Goal: Navigation & Orientation: Find specific page/section

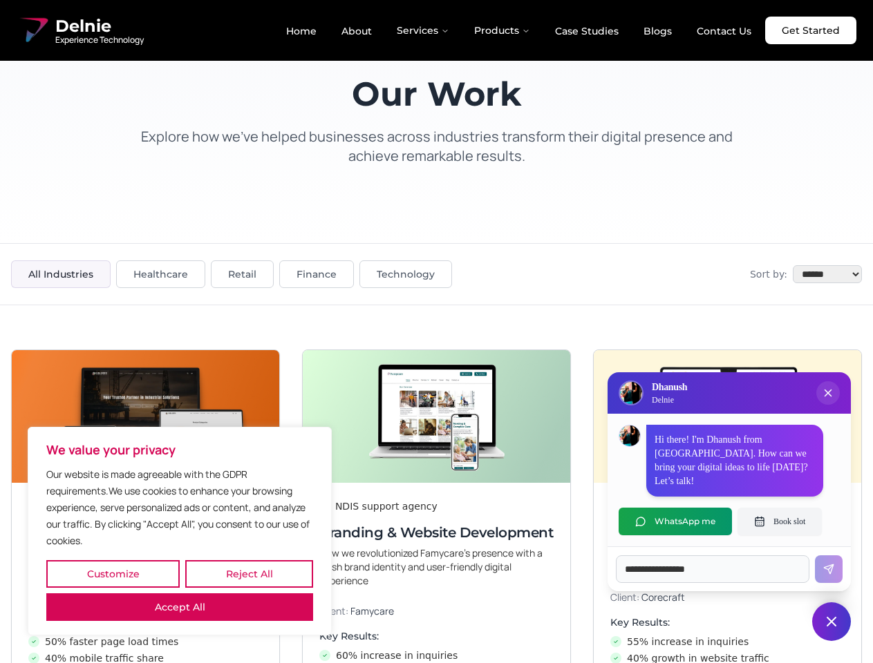
click at [113, 574] on button "Customize" at bounding box center [112, 574] width 133 height 28
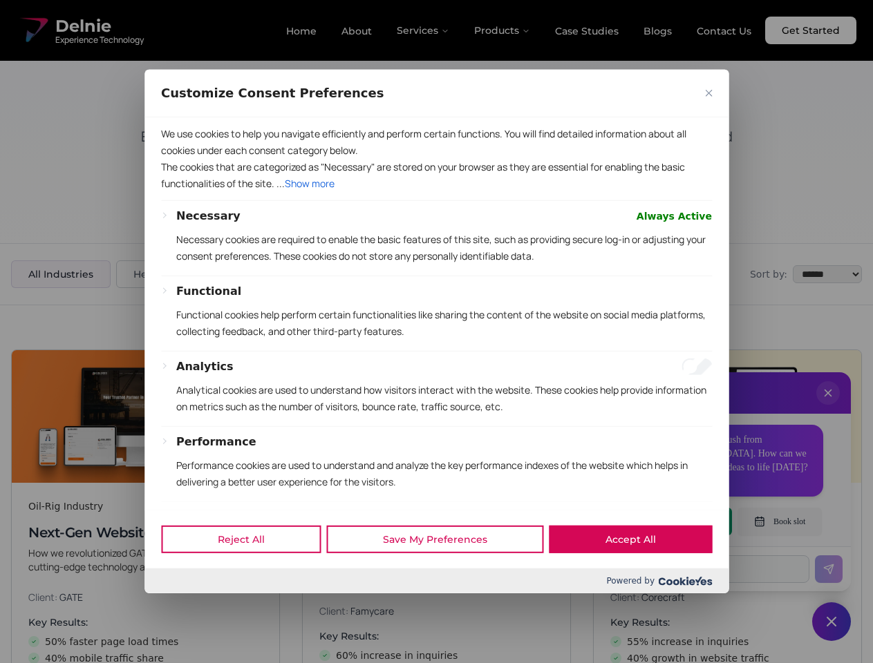
click at [249, 574] on div at bounding box center [436, 331] width 873 height 663
click at [180, 159] on p "We use cookies to help you navigate efficiently and perform certain functions. …" at bounding box center [436, 142] width 551 height 33
click at [436, 192] on p "The cookies that are categorized as "Necessary" are stored on your browser as t…" at bounding box center [436, 175] width 551 height 33
click at [828, 407] on div at bounding box center [436, 331] width 873 height 663
click at [675, 522] on div "Reject All Save My Preferences Accept All" at bounding box center [436, 539] width 584 height 59
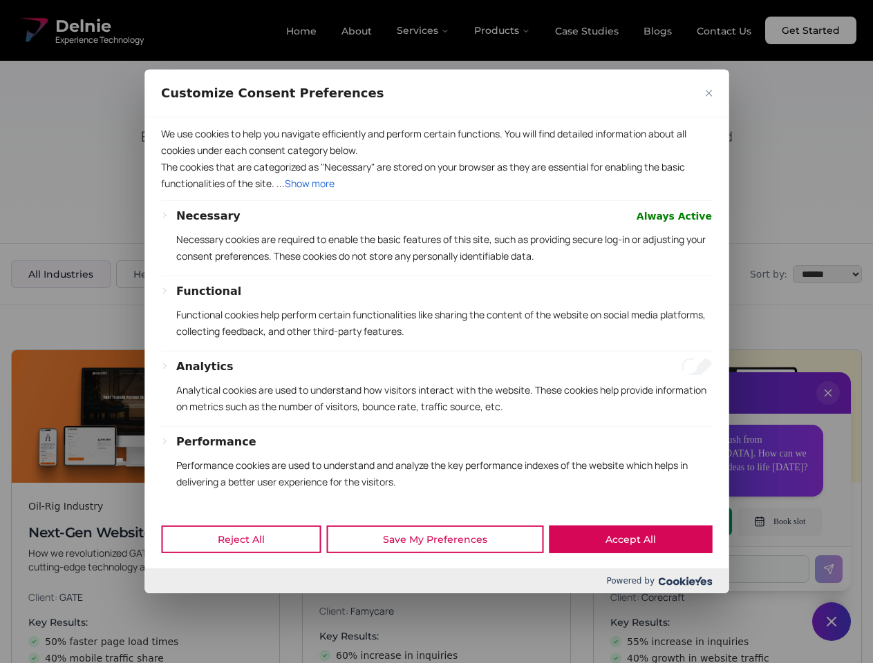
click at [779, 522] on div at bounding box center [436, 331] width 873 height 663
click at [831, 622] on div at bounding box center [436, 331] width 873 height 663
click at [423, 30] on div at bounding box center [436, 331] width 873 height 663
click at [502, 30] on div at bounding box center [436, 331] width 873 height 663
